Goal: Information Seeking & Learning: Find specific fact

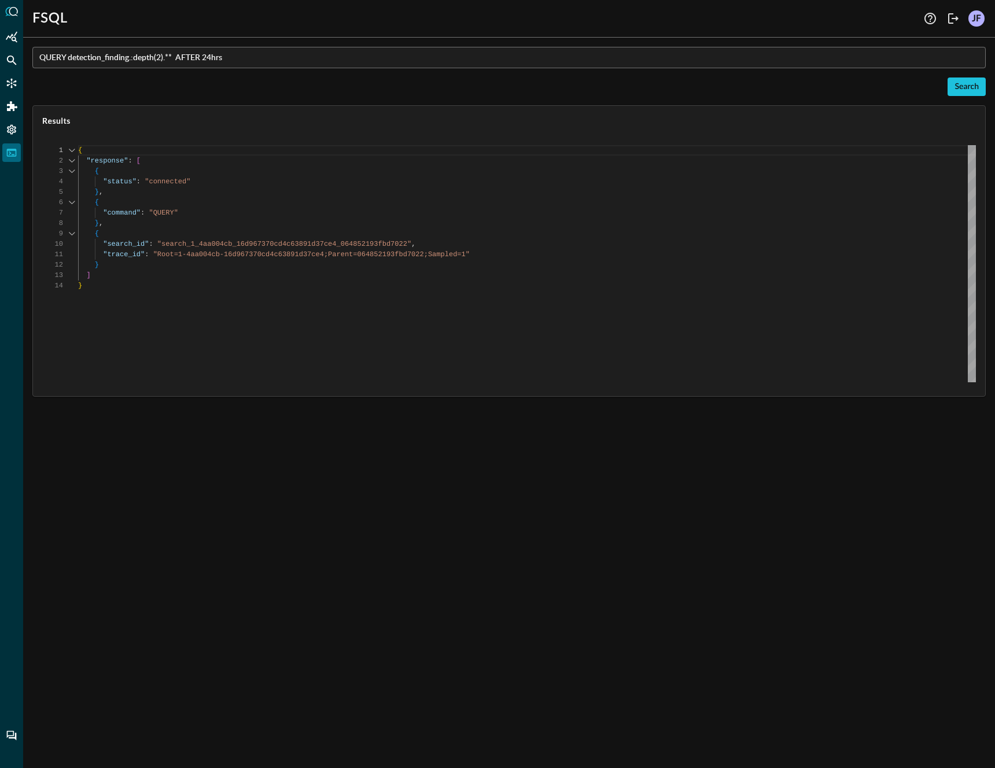
scroll to position [104, 0]
click at [284, 56] on input "QUERY detection_finding.:depth(2).** AFTER 24hrs" at bounding box center [512, 57] width 947 height 21
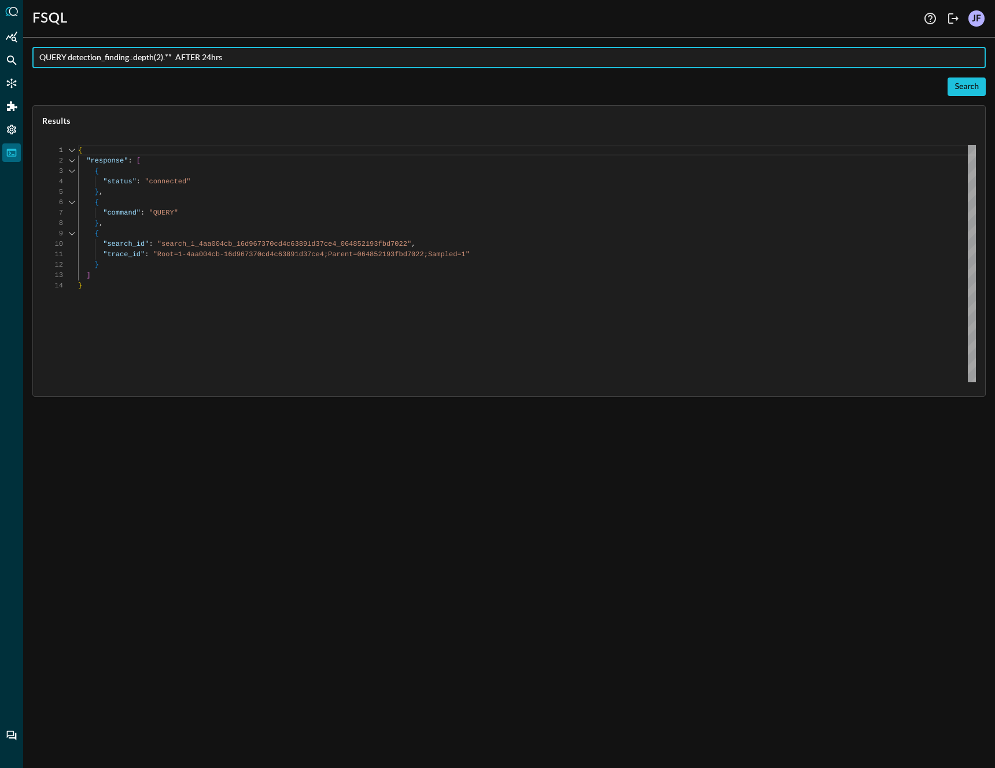
click at [284, 56] on input "QUERY detection_finding.:depth(2).** AFTER 24hrs" at bounding box center [512, 57] width 947 height 21
type input "EXPLAIN MANUAL"
click at [962, 90] on div "Search" at bounding box center [967, 87] width 24 height 14
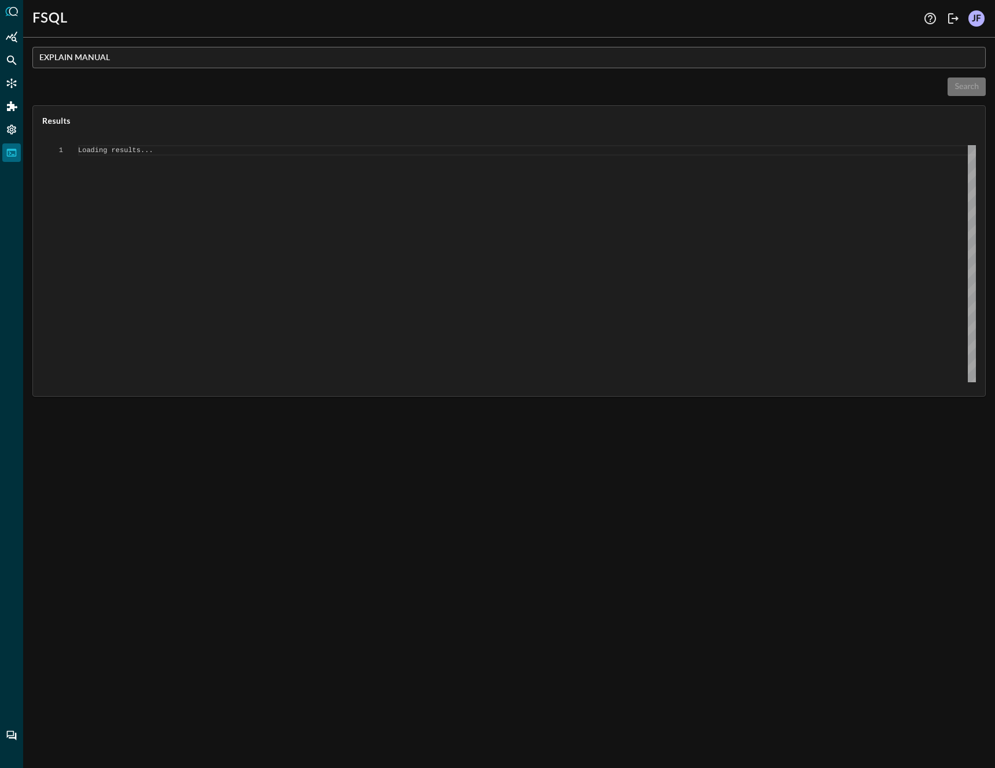
type textarea "{ "response": [ { "status": "connected" }, { "error": "Failed to execute comman…"
click at [137, 58] on input "EXPLAIN MANUAL" at bounding box center [512, 57] width 947 height 21
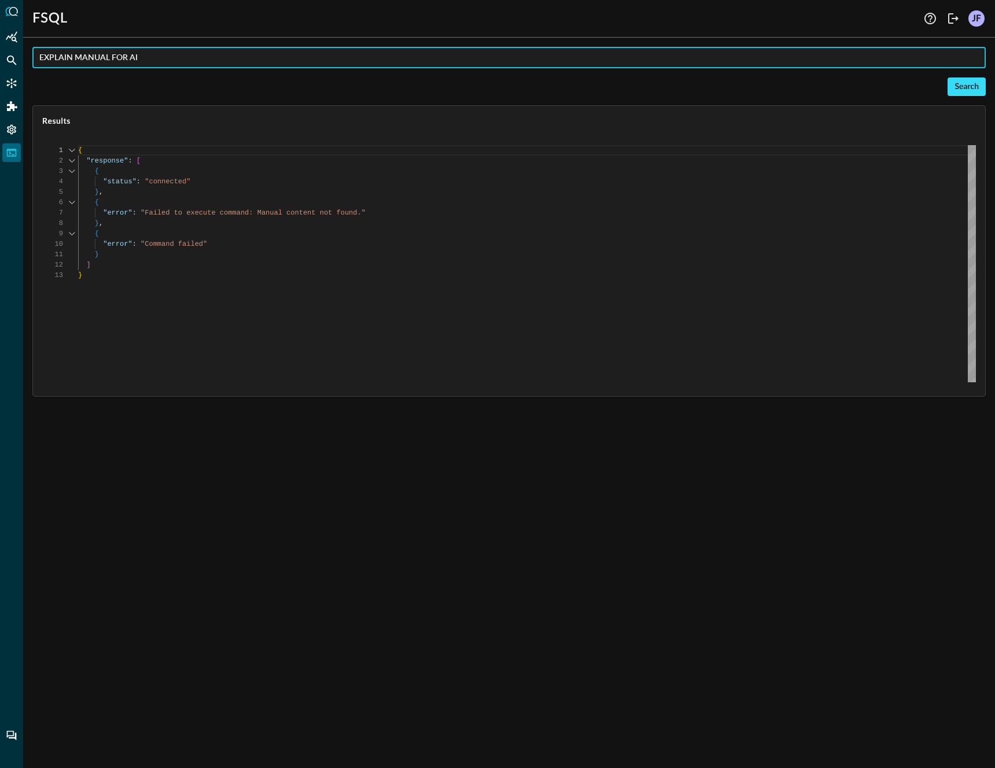
type input "EXPLAIN MANUAL FOR AI"
click at [968, 93] on div "Search" at bounding box center [967, 87] width 24 height 14
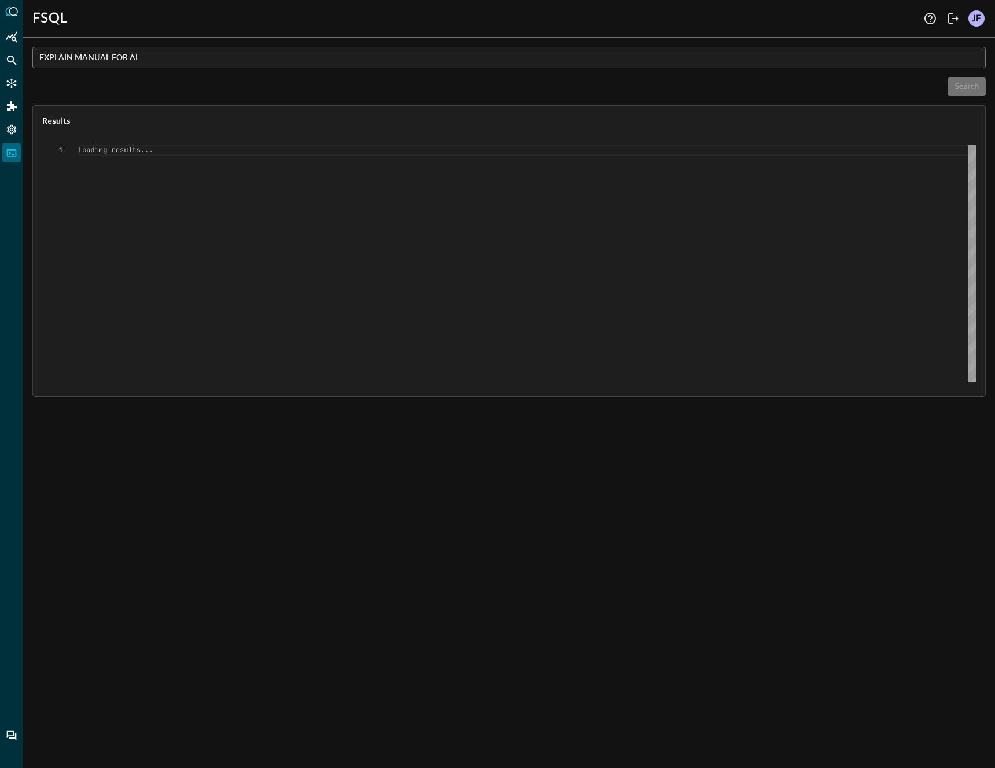
scroll to position [0, 0]
type textarea "{ "response": [ { "status": "connected" }, { "error": "Failed to execute comman…"
